Goal: Task Accomplishment & Management: Use online tool/utility

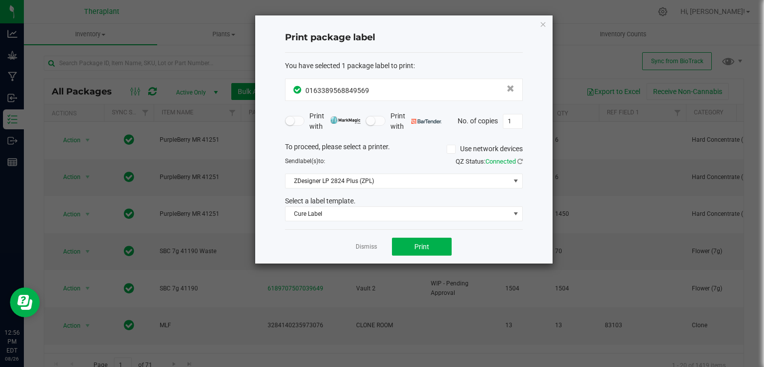
click at [543, 24] on icon "button" at bounding box center [543, 24] width 7 height 12
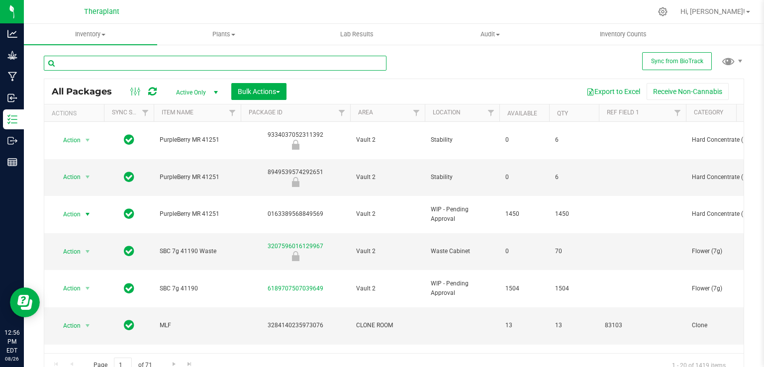
click at [219, 64] on input "text" at bounding box center [215, 63] width 343 height 15
type input "3"
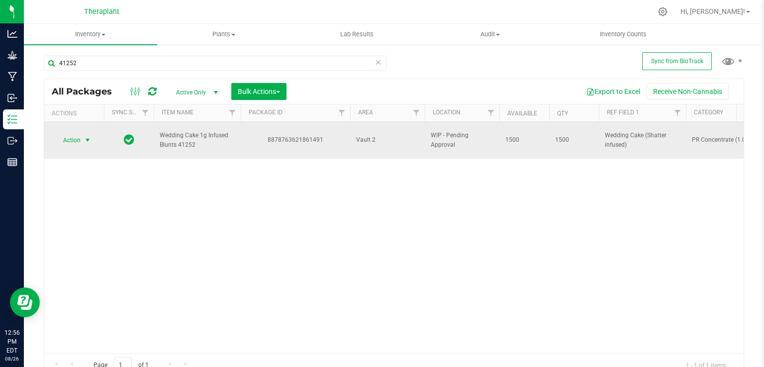
click at [89, 136] on span "select" at bounding box center [88, 140] width 8 height 8
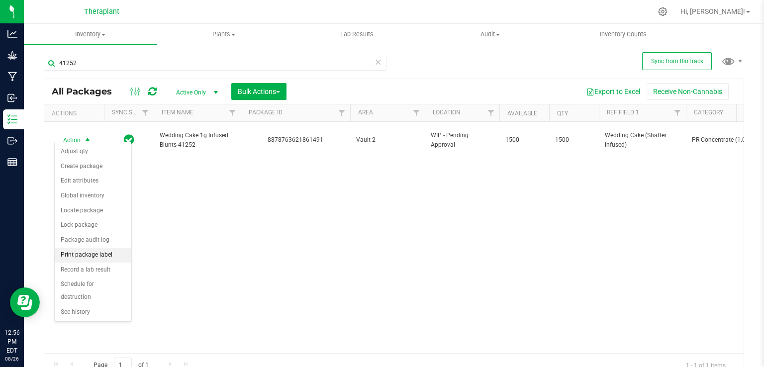
click at [76, 254] on li "Print package label" at bounding box center [93, 255] width 77 height 15
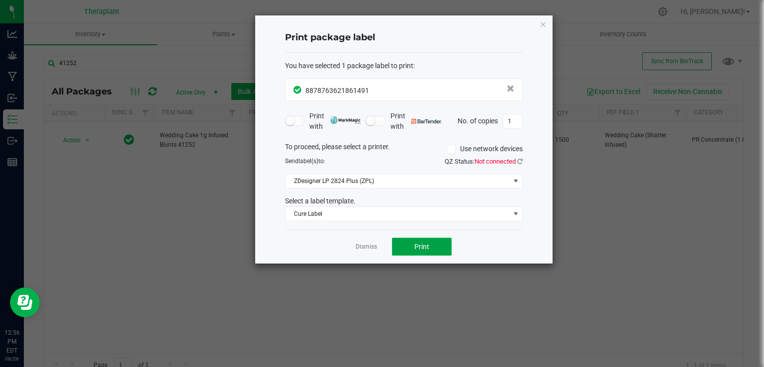
click at [422, 250] on button "Print" at bounding box center [422, 247] width 60 height 18
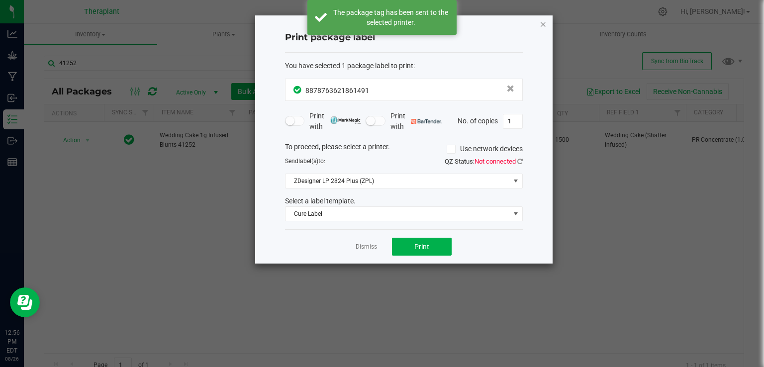
click at [546, 22] on icon "button" at bounding box center [543, 24] width 7 height 12
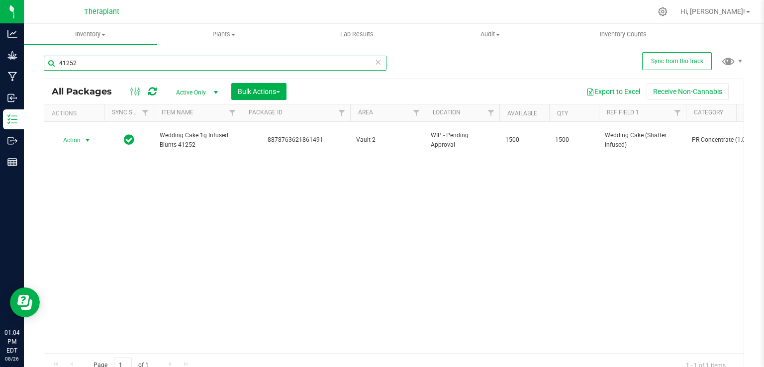
drag, startPoint x: 127, startPoint y: 66, endPoint x: 121, endPoint y: 64, distance: 6.6
click at [127, 66] on input "41252" at bounding box center [215, 63] width 343 height 15
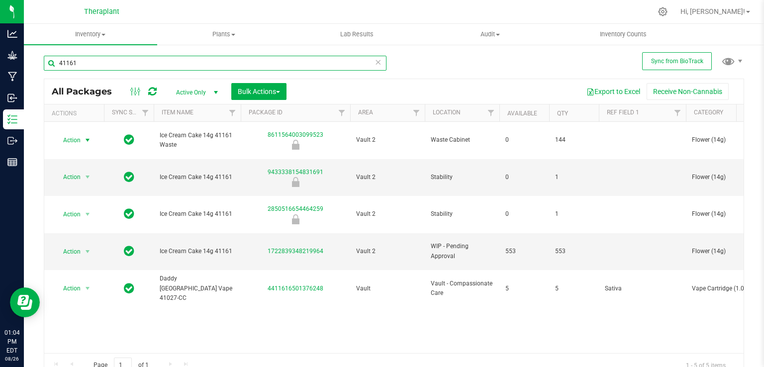
type input "41161"
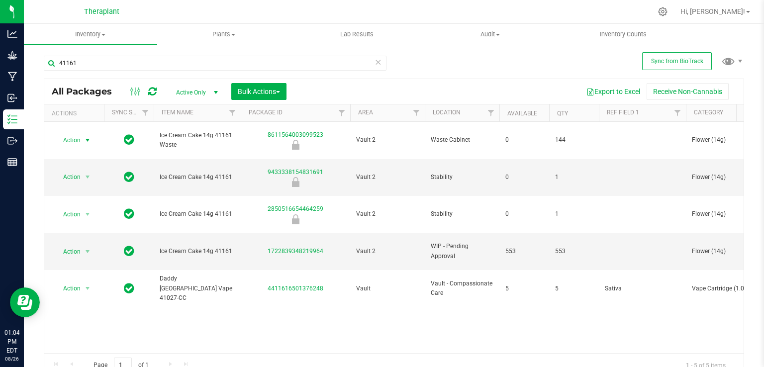
click at [76, 135] on span "Action" at bounding box center [67, 140] width 27 height 14
click at [97, 208] on li "Print package label" at bounding box center [86, 216] width 62 height 27
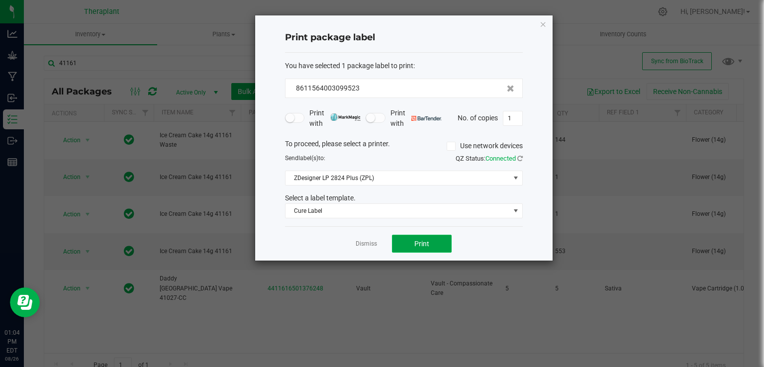
click at [423, 250] on button "Print" at bounding box center [422, 244] width 60 height 18
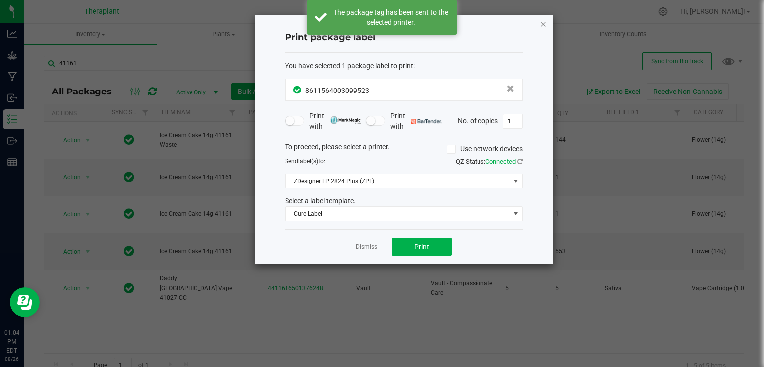
click at [544, 28] on icon "button" at bounding box center [543, 24] width 7 height 12
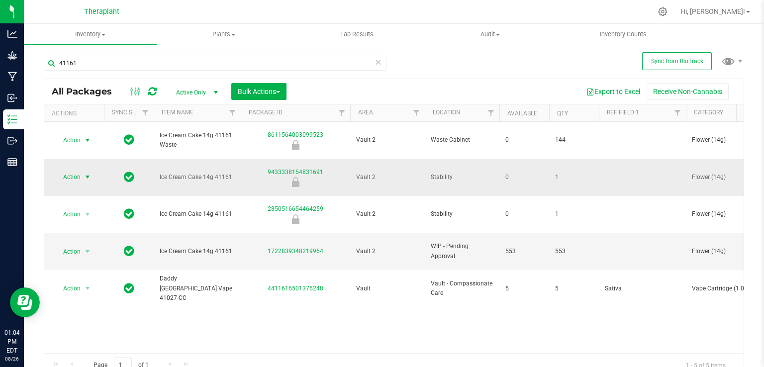
click at [86, 170] on span "select" at bounding box center [88, 177] width 12 height 14
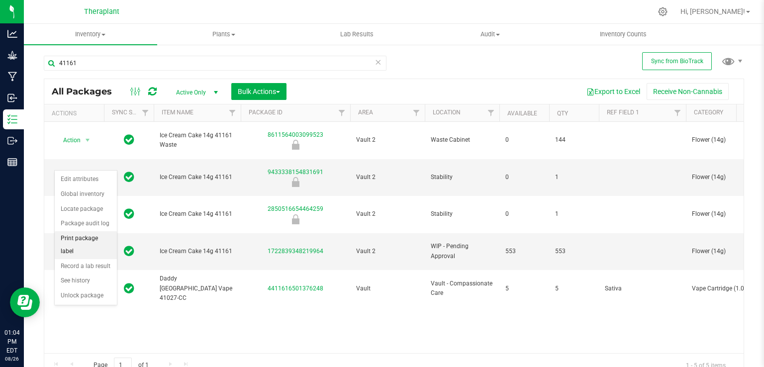
click at [104, 239] on li "Print package label" at bounding box center [86, 244] width 62 height 27
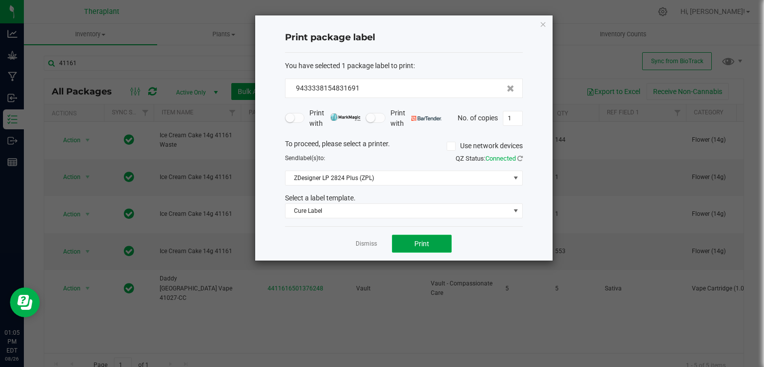
click at [418, 237] on button "Print" at bounding box center [422, 244] width 60 height 18
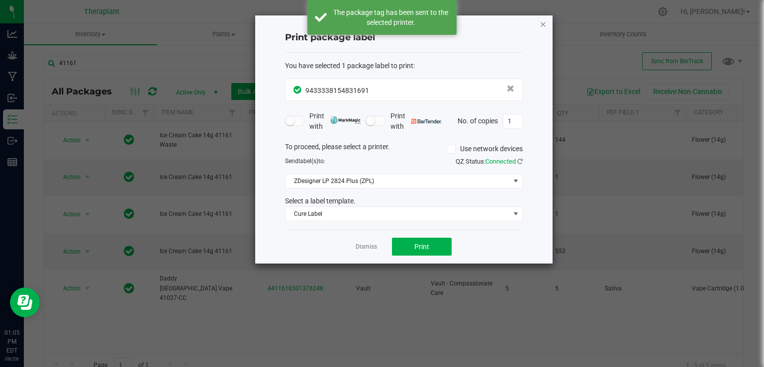
click at [540, 26] on icon "button" at bounding box center [543, 24] width 7 height 12
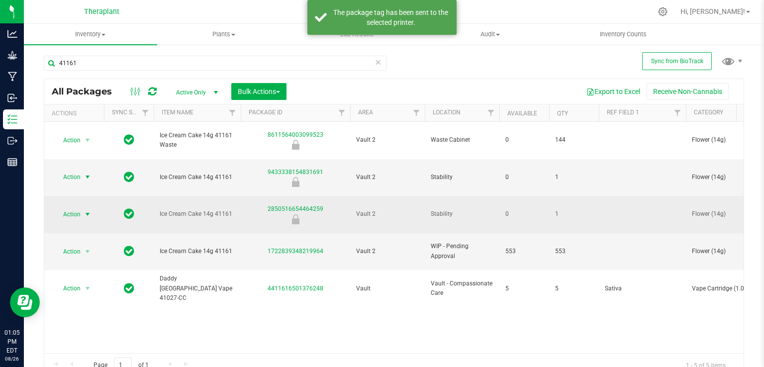
click at [92, 207] on span "select" at bounding box center [88, 214] width 12 height 14
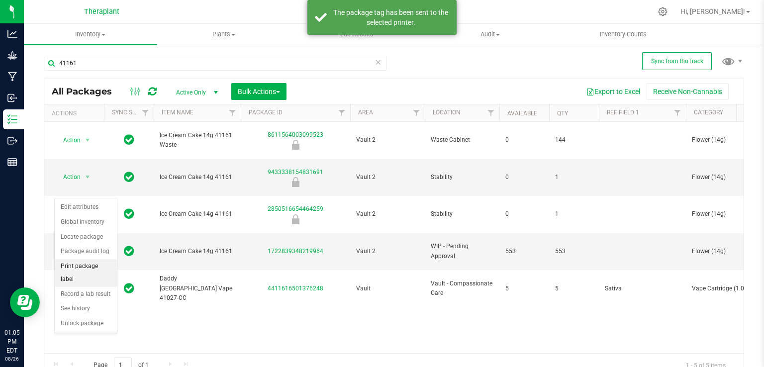
click at [98, 263] on li "Print package label" at bounding box center [86, 272] width 62 height 27
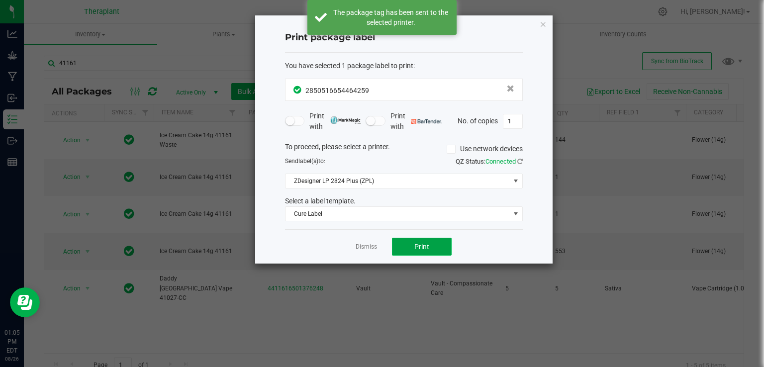
click at [429, 243] on button "Print" at bounding box center [422, 247] width 60 height 18
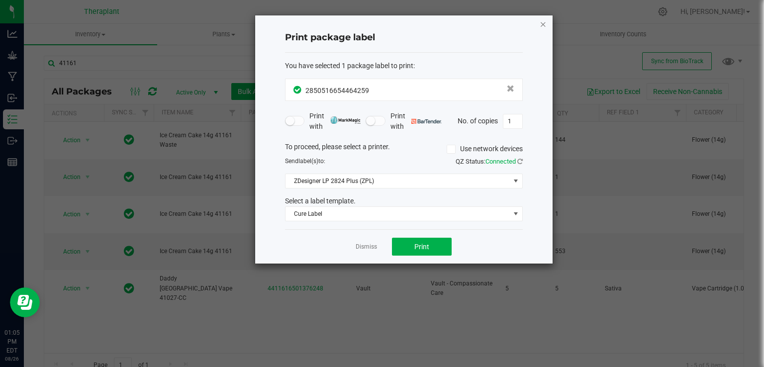
click at [542, 26] on icon "button" at bounding box center [543, 24] width 7 height 12
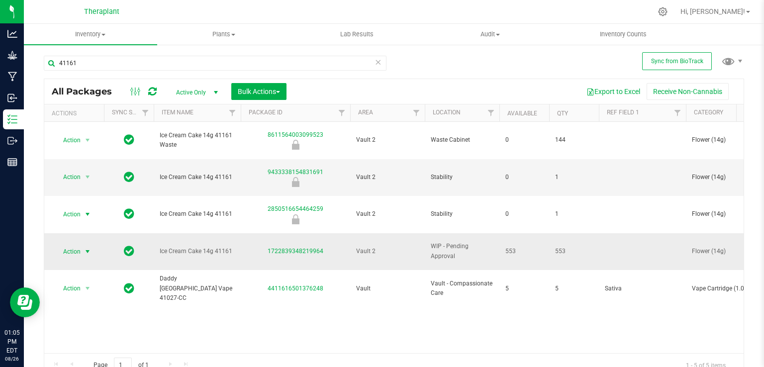
click at [86, 248] on span "select" at bounding box center [88, 252] width 8 height 8
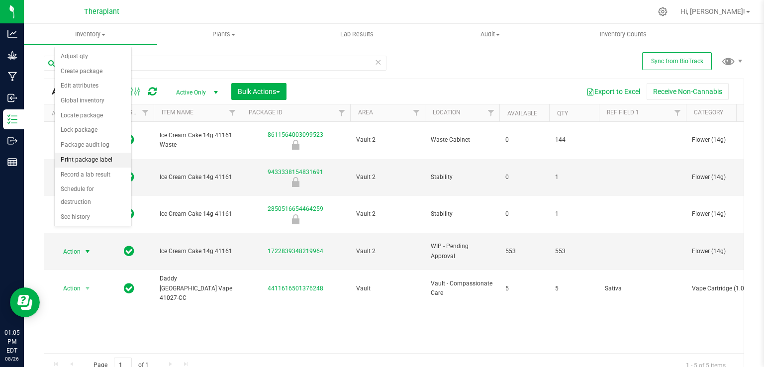
click at [89, 158] on li "Print package label" at bounding box center [93, 160] width 77 height 15
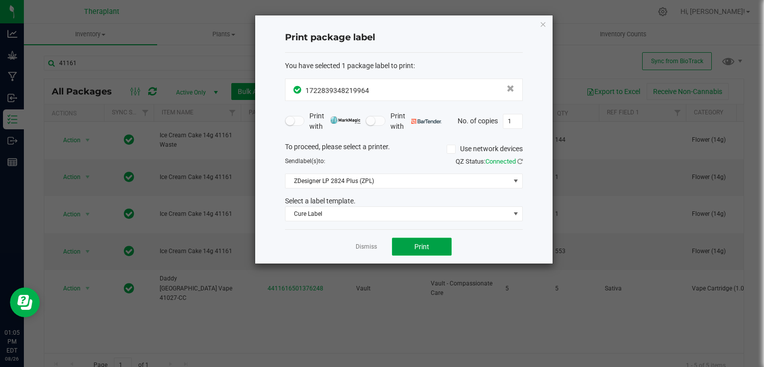
click at [436, 246] on button "Print" at bounding box center [422, 247] width 60 height 18
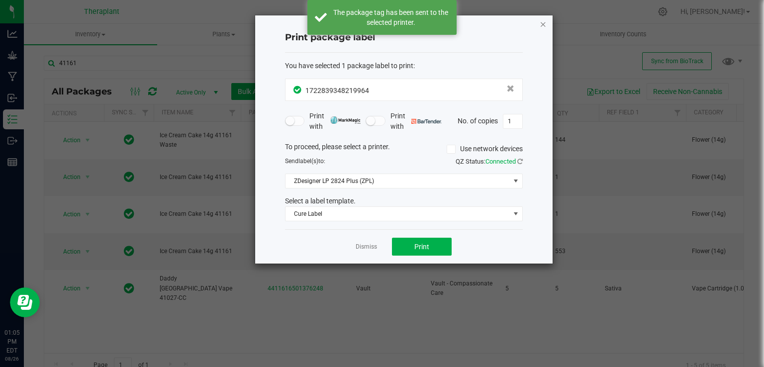
click at [543, 24] on icon "button" at bounding box center [543, 24] width 7 height 12
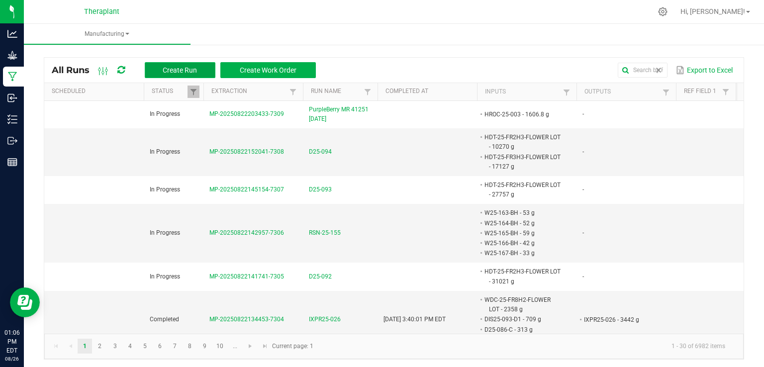
click at [193, 73] on span "Create Run" at bounding box center [180, 70] width 34 height 8
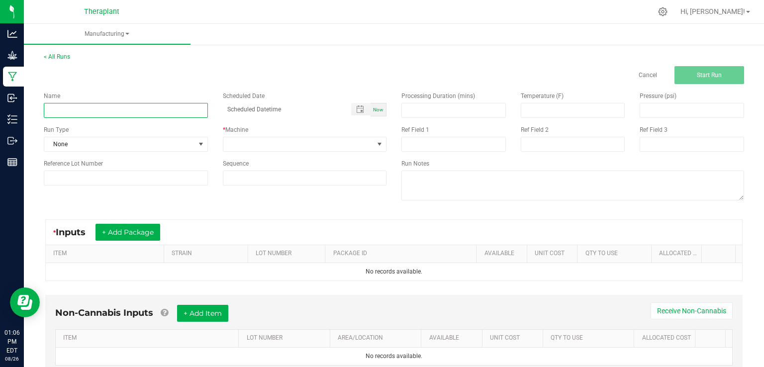
click at [176, 112] on input at bounding box center [126, 110] width 164 height 15
type input "Banapple Medellin 1g PR 41195 [DATE]"
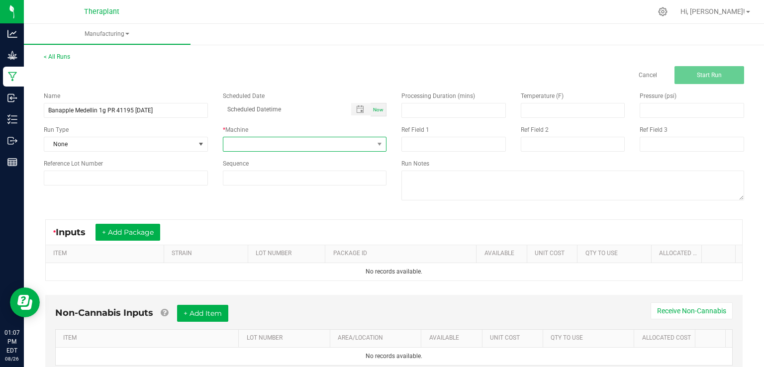
click at [268, 146] on span at bounding box center [298, 144] width 151 height 14
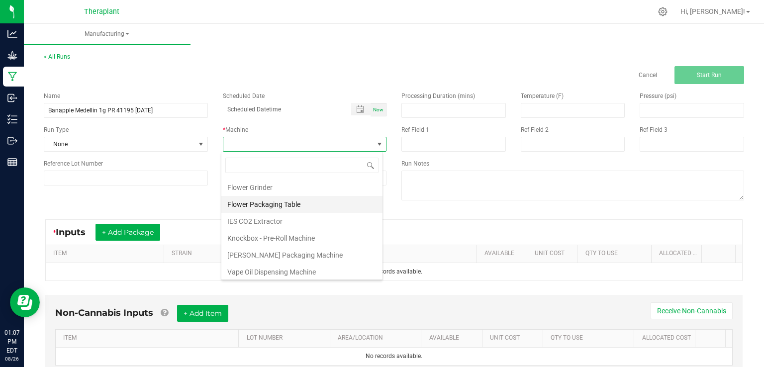
scroll to position [51, 0]
click at [273, 234] on li "Knockbox - Pre-Roll Machine" at bounding box center [301, 237] width 161 height 17
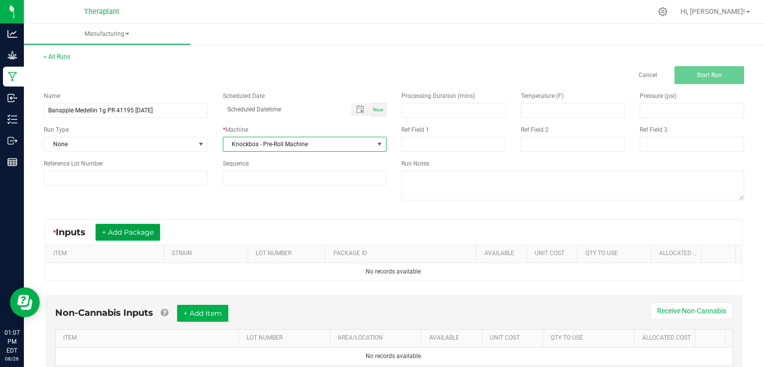
click at [137, 228] on button "+ Add Package" at bounding box center [128, 232] width 65 height 17
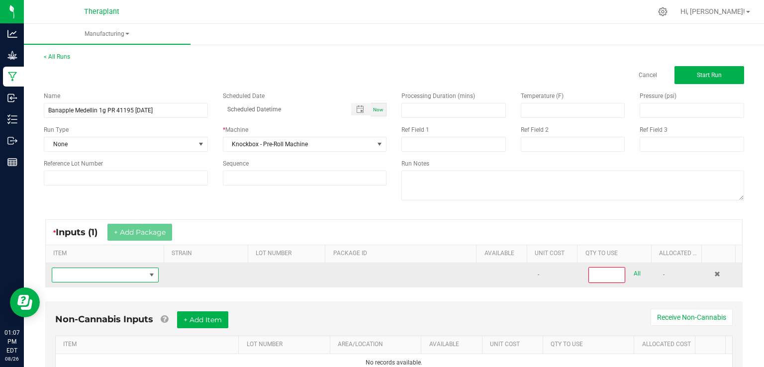
click at [127, 271] on span "NO DATA FOUND" at bounding box center [99, 275] width 94 height 14
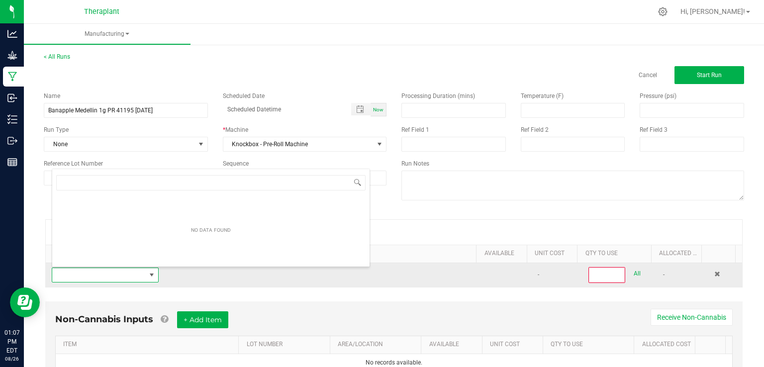
scroll to position [14, 103]
type input "s"
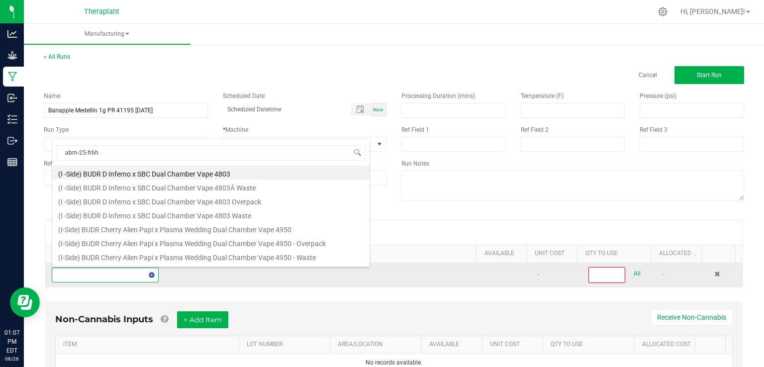
type input "abm-25-fr6h1"
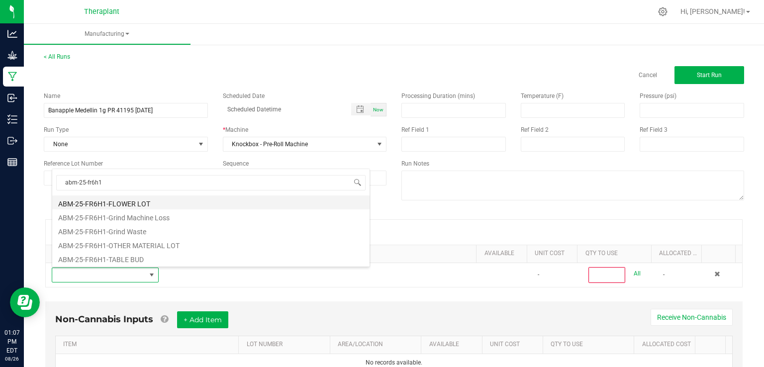
click at [114, 206] on li "ABM-25-FR6H1-FLOWER LOT" at bounding box center [210, 203] width 317 height 14
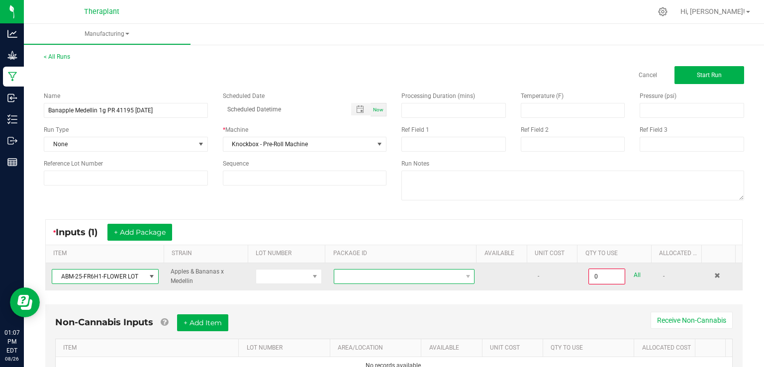
click at [378, 270] on span at bounding box center [397, 277] width 127 height 14
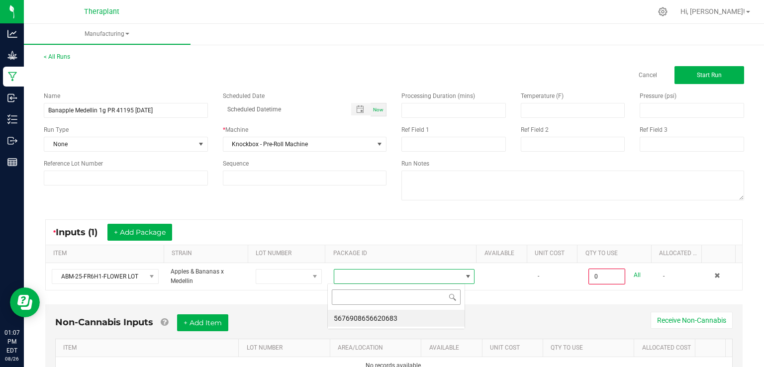
scroll to position [14, 137]
click at [381, 315] on li "5676908656620683" at bounding box center [396, 318] width 137 height 17
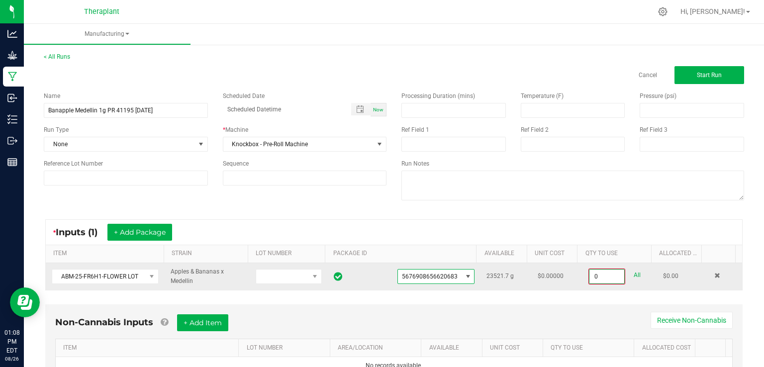
click at [596, 275] on input "0" at bounding box center [607, 277] width 35 height 14
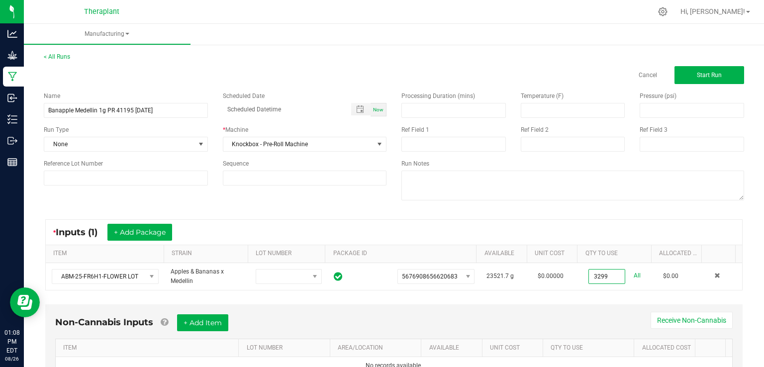
type input "3299.0000 g"
click at [615, 303] on div "Non-Cannabis Inputs + Add Item Receive Non-Cannabis ITEM LOT NUMBER AREA/LOCATI…" at bounding box center [393, 351] width 715 height 104
click at [697, 75] on span "Start Run" at bounding box center [709, 75] width 25 height 7
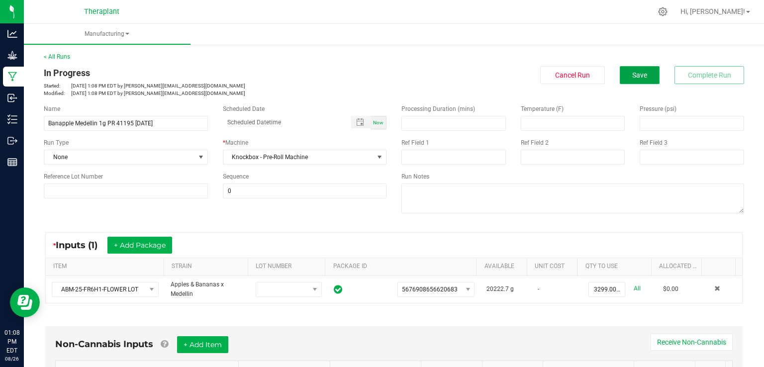
click at [640, 73] on button "Save" at bounding box center [640, 75] width 40 height 18
click at [645, 68] on button "Save" at bounding box center [640, 75] width 40 height 18
